Goal: Information Seeking & Learning: Learn about a topic

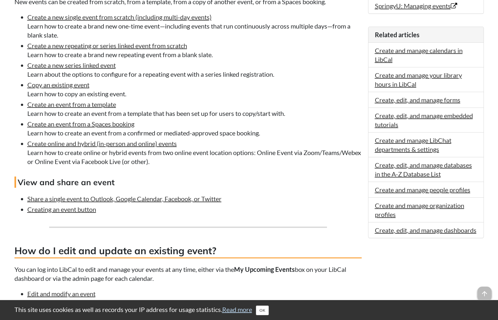
scroll to position [215, 0]
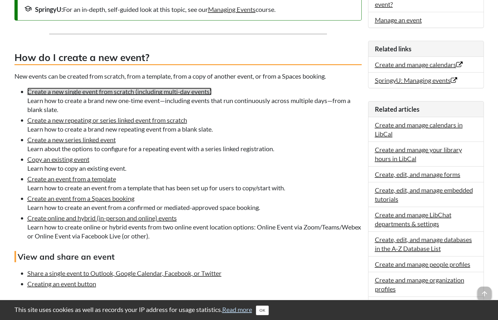
click at [110, 95] on link "Create a new single event from scratch (including multi-day events)" at bounding box center [119, 92] width 184 height 8
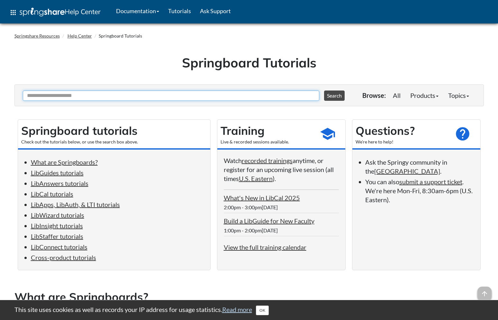
click at [148, 94] on input "Ask Another Question" at bounding box center [171, 96] width 296 height 10
type input "*****"
click at [324, 91] on button "Search" at bounding box center [334, 96] width 21 height 10
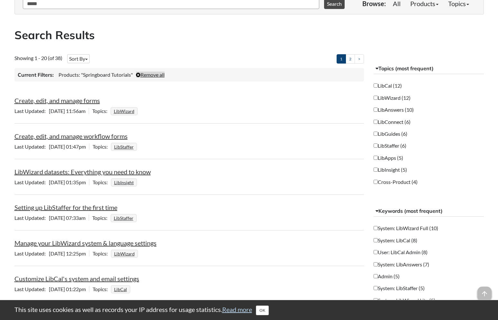
scroll to position [94, 0]
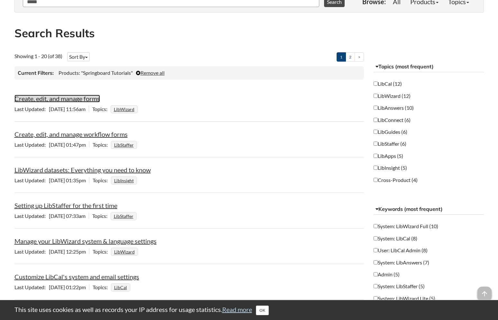
click at [85, 98] on link "Create, edit, and manage forms" at bounding box center [56, 99] width 85 height 8
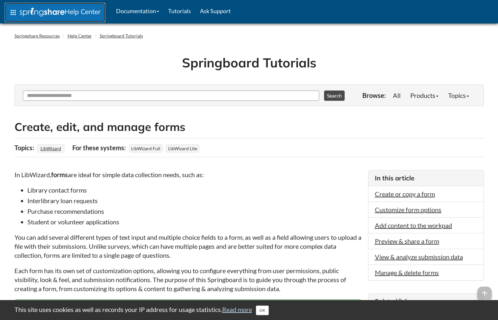
click at [69, 10] on span "Help Center" at bounding box center [83, 11] width 36 height 8
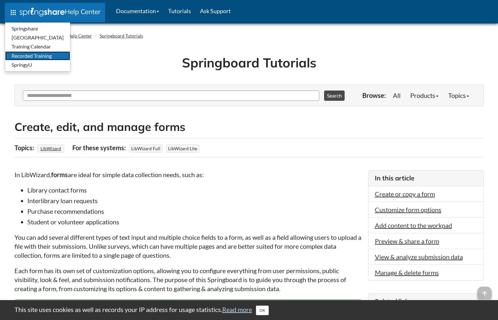
click at [27, 57] on link "Recorded Training" at bounding box center [37, 55] width 65 height 9
